Goal: Task Accomplishment & Management: Manage account settings

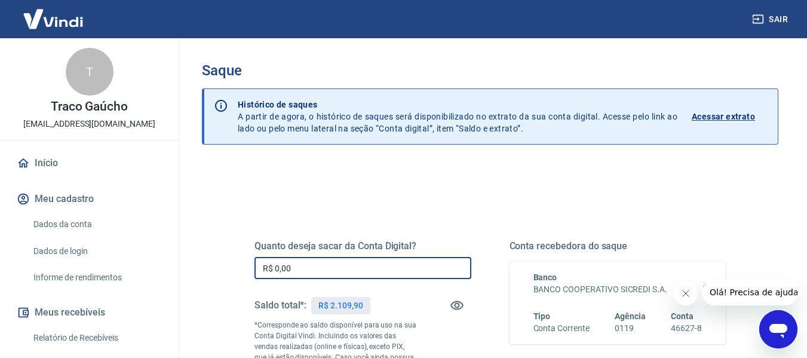
drag, startPoint x: 320, startPoint y: 266, endPoint x: 196, endPoint y: 280, distance: 124.9
click at [196, 280] on div "Saque Histórico de saques A partir de agora, o histórico de saques será disponi…" at bounding box center [490, 276] width 605 height 476
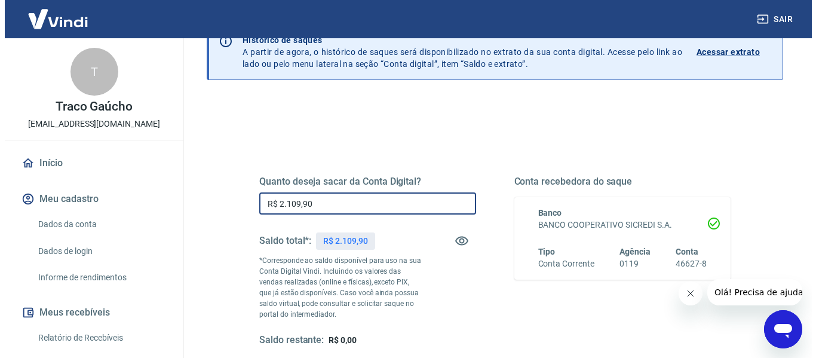
scroll to position [119, 0]
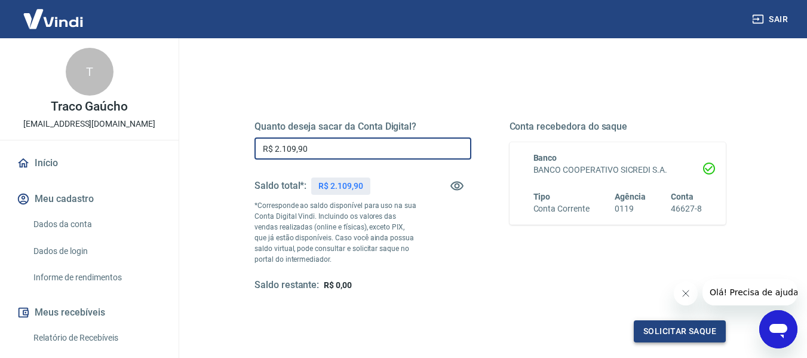
type input "R$ 2.109,90"
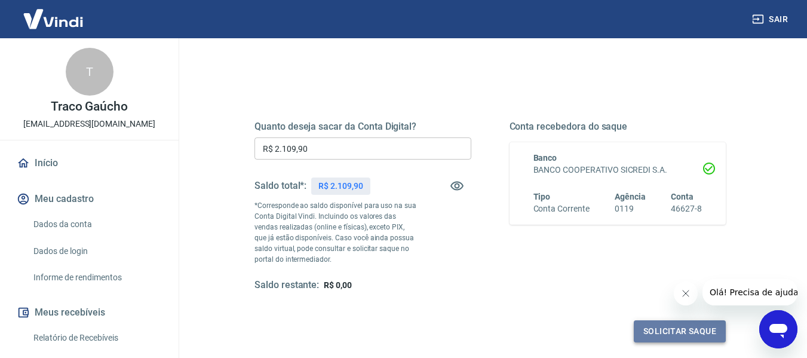
click at [664, 337] on button "Solicitar saque" at bounding box center [680, 331] width 92 height 22
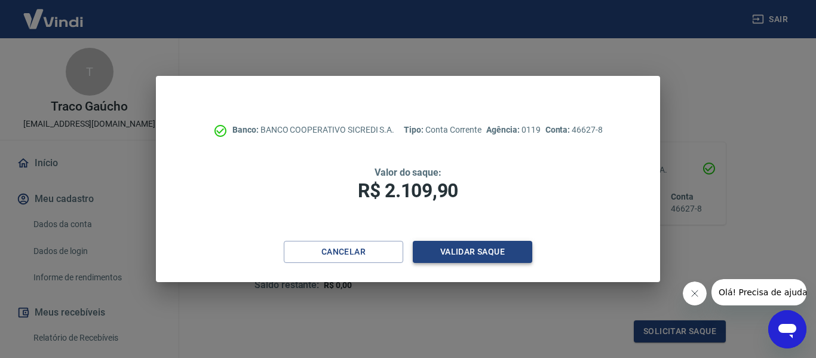
click at [493, 253] on button "Validar saque" at bounding box center [472, 252] width 119 height 22
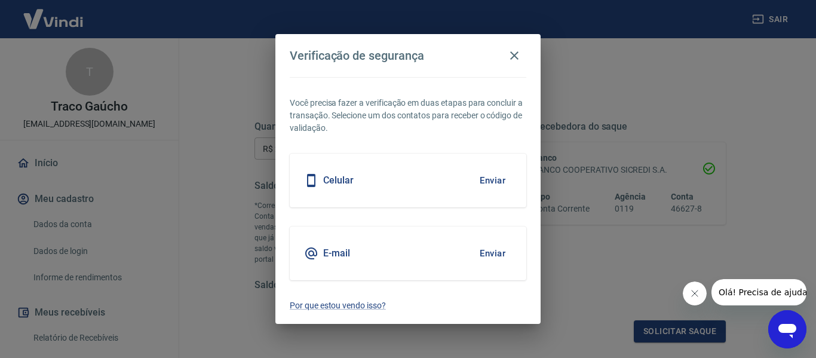
click at [484, 179] on button "Enviar" at bounding box center [492, 180] width 39 height 25
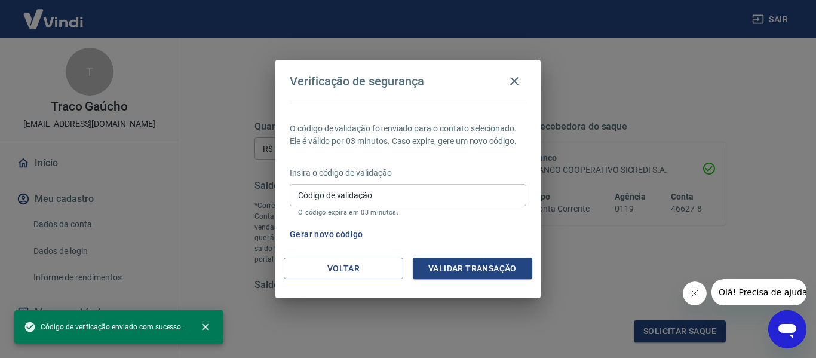
click at [411, 198] on input "Código de validação" at bounding box center [408, 195] width 237 height 22
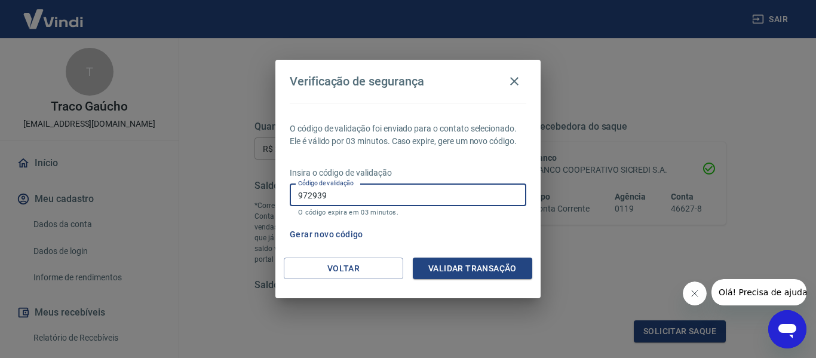
type input "972939"
click at [469, 273] on button "Validar transação" at bounding box center [472, 268] width 119 height 22
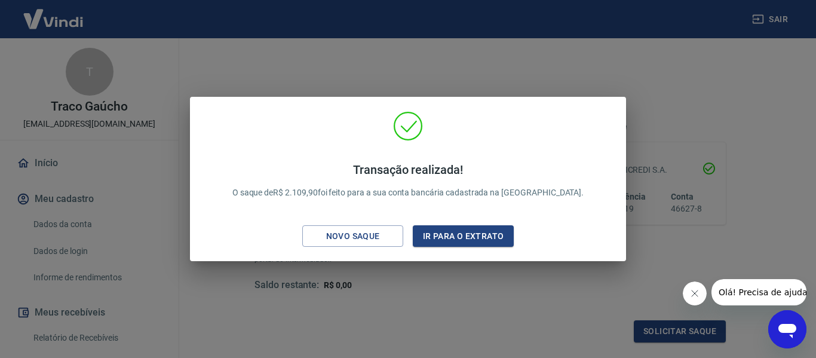
click at [703, 65] on div "Transação realizada! O saque de R$ 2.109,90 foi feito para a sua conta bancária…" at bounding box center [408, 179] width 816 height 358
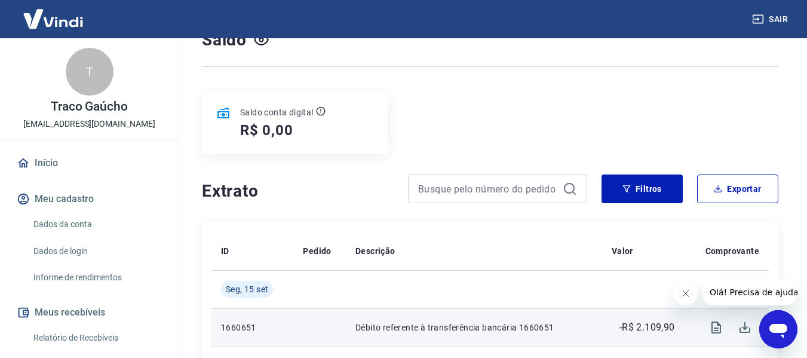
scroll to position [299, 0]
